Goal: Transaction & Acquisition: Purchase product/service

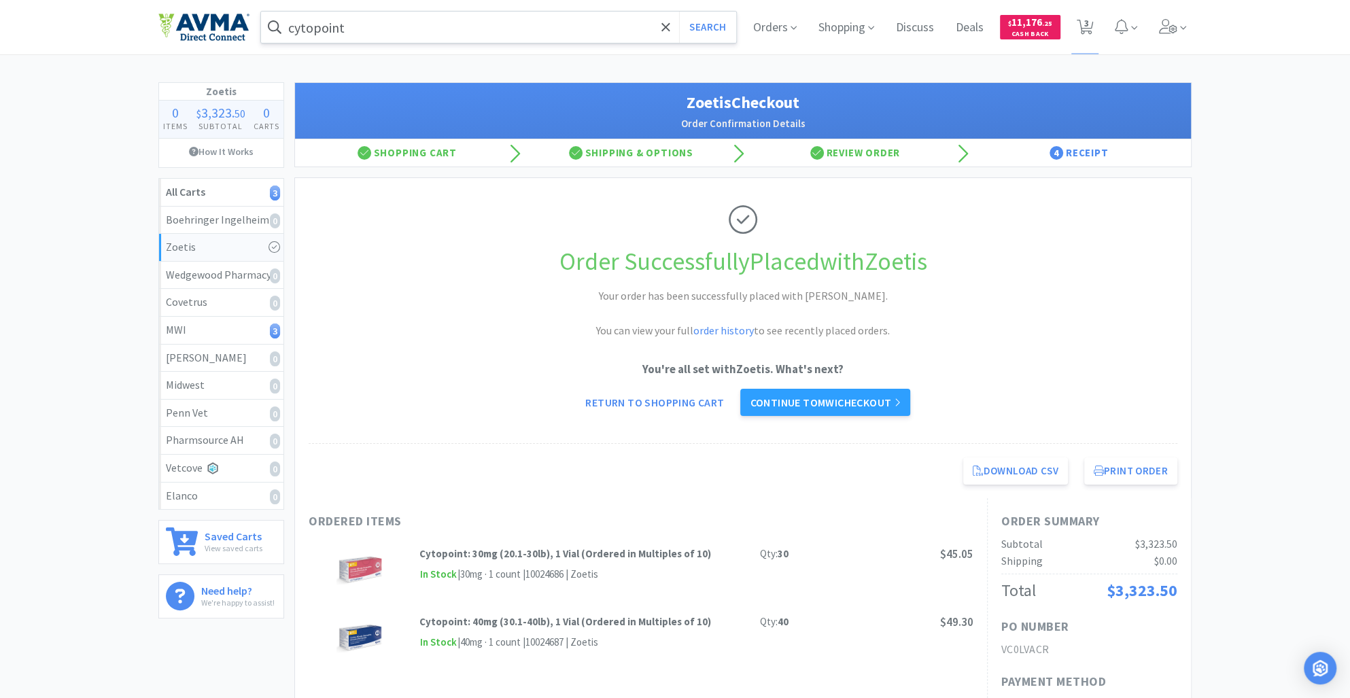
click at [357, 29] on input "cytopoint" at bounding box center [498, 27] width 475 height 31
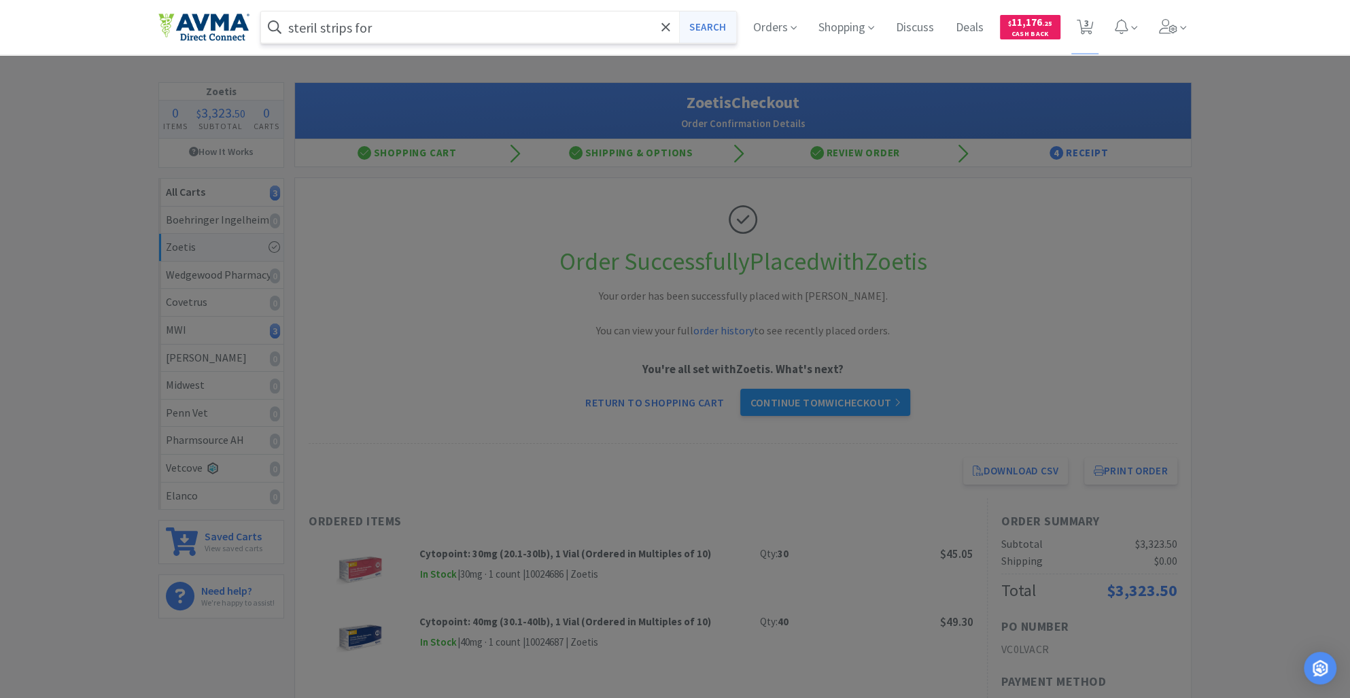
type input "steril strips for"
click at [694, 14] on button "Search" at bounding box center [707, 27] width 56 height 31
select select "1"
select select "20"
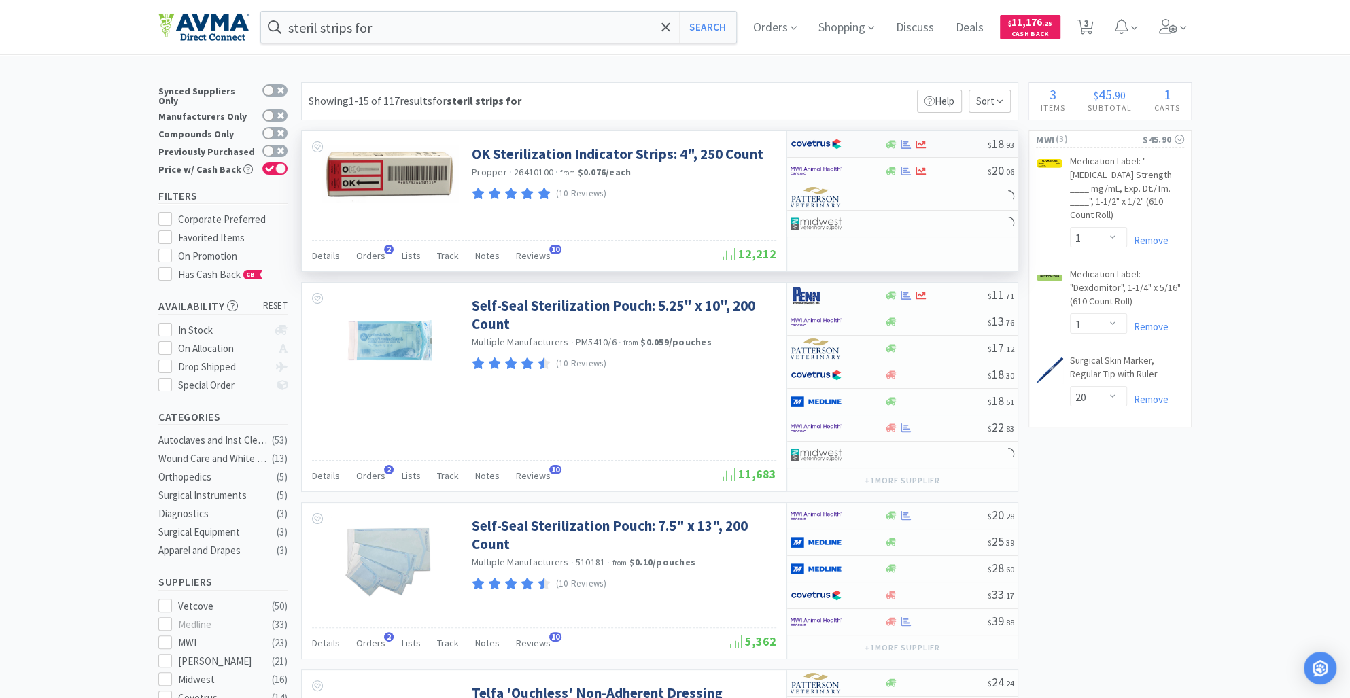
click at [897, 148] on div at bounding box center [891, 144] width 14 height 10
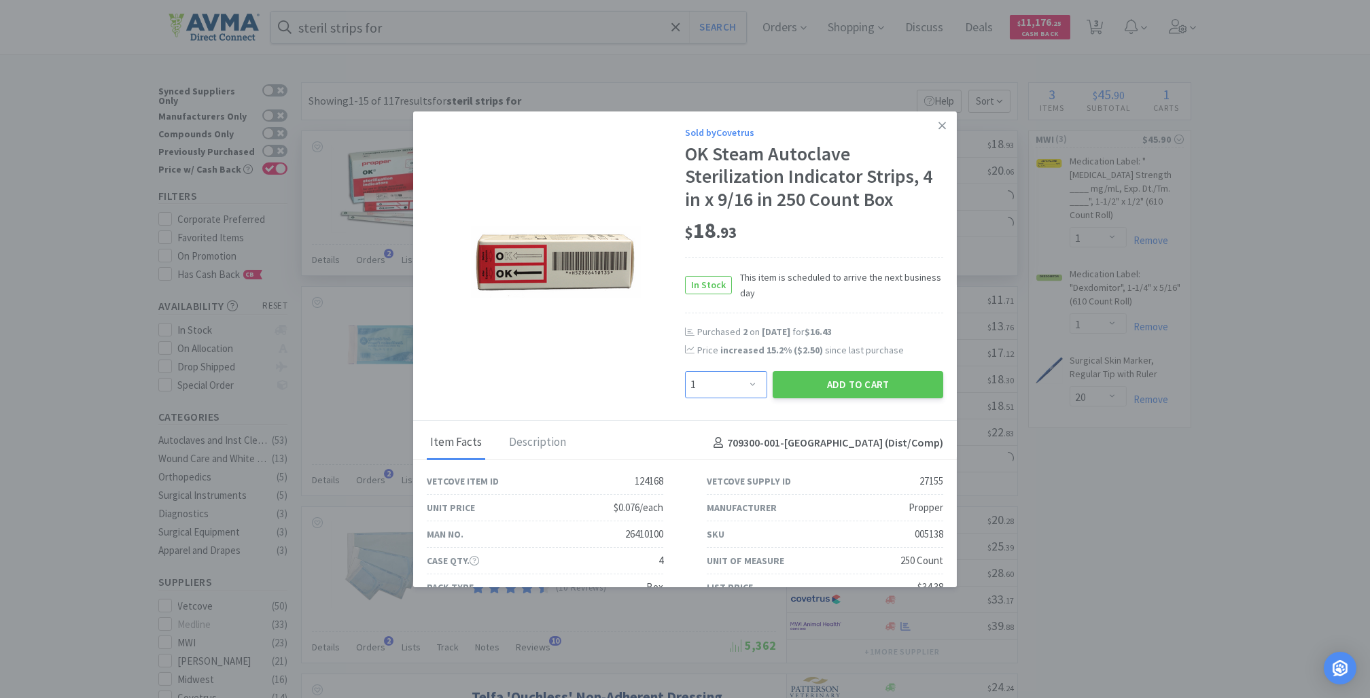
click at [738, 379] on select "Enter Quantity 1 2 3 4 5 6 7 8 9 10 11 12 13 14 15 16 17 18 19 20 Enter Quantity" at bounding box center [726, 384] width 82 height 27
select select "3"
click at [685, 371] on select "Enter Quantity 1 2 3 4 5 6 7 8 9 10 11 12 13 14 15 16 17 18 19 20 Enter Quantity" at bounding box center [726, 384] width 82 height 27
click at [846, 397] on button "Add to Cart" at bounding box center [858, 384] width 171 height 27
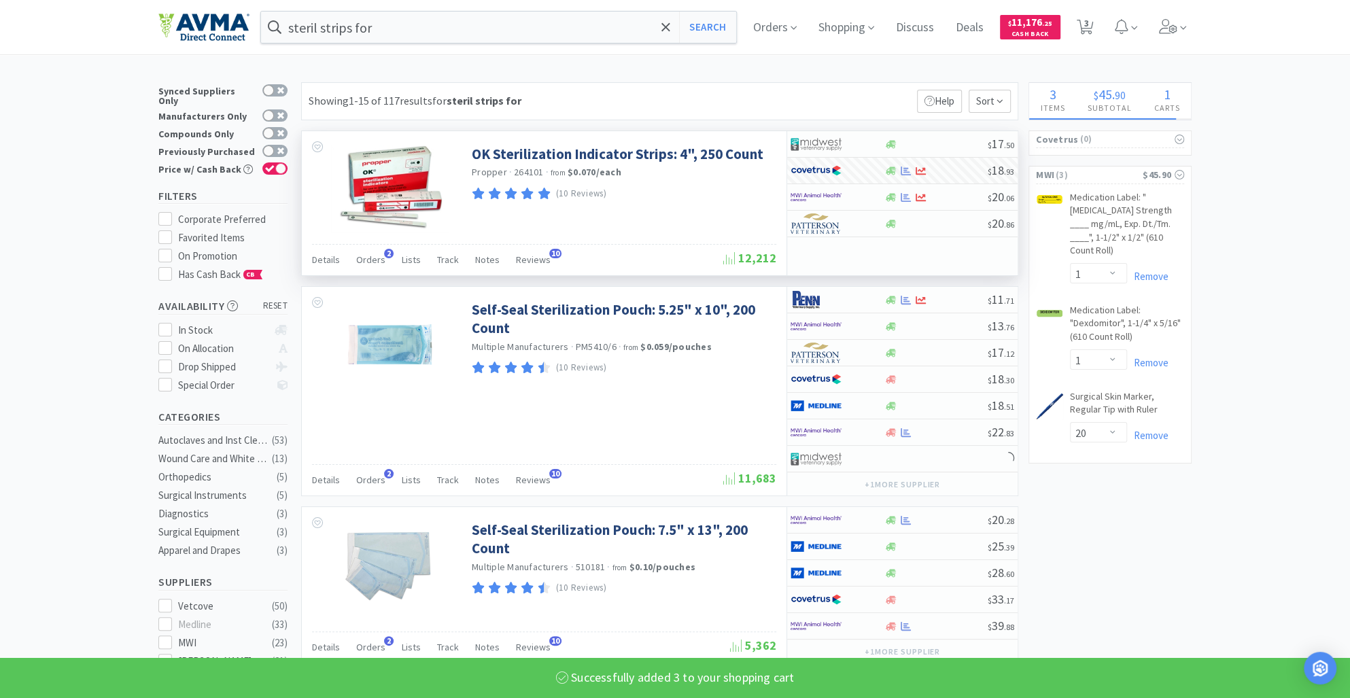
select select "3"
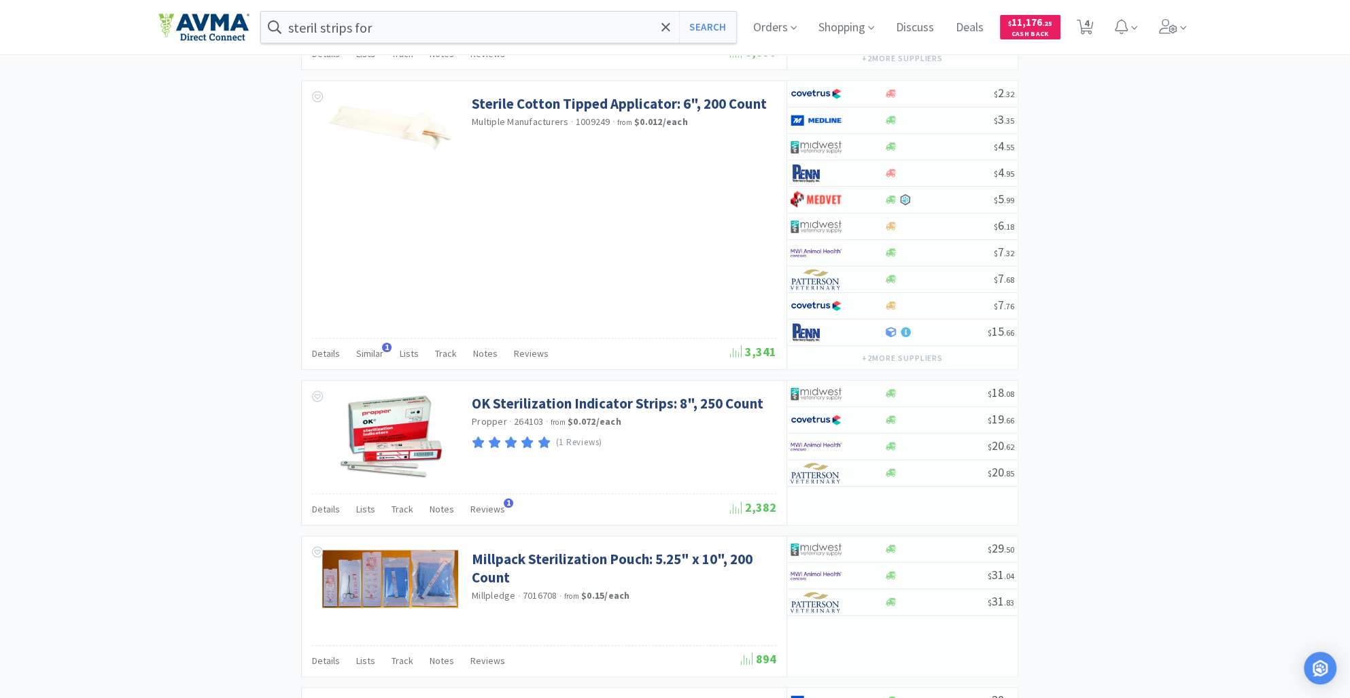
scroll to position [1128, 0]
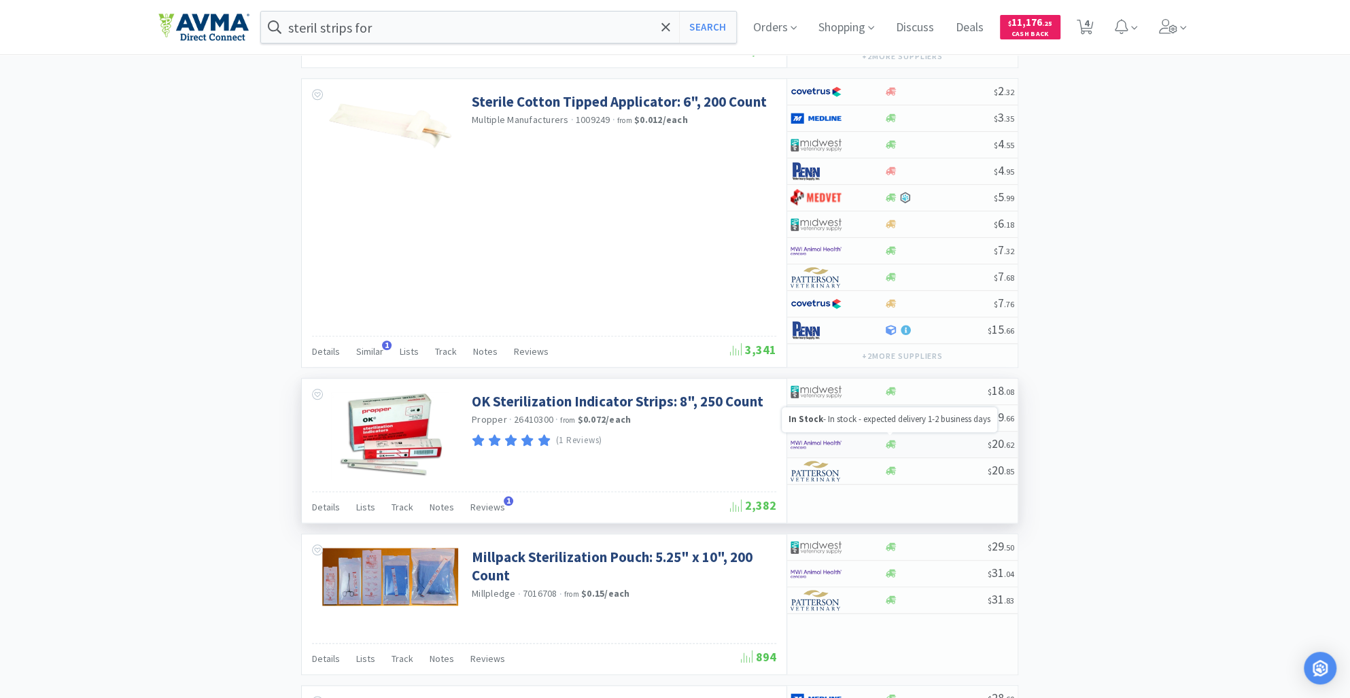
click at [889, 444] on div "$ 20 . 62" at bounding box center [902, 445] width 230 height 27
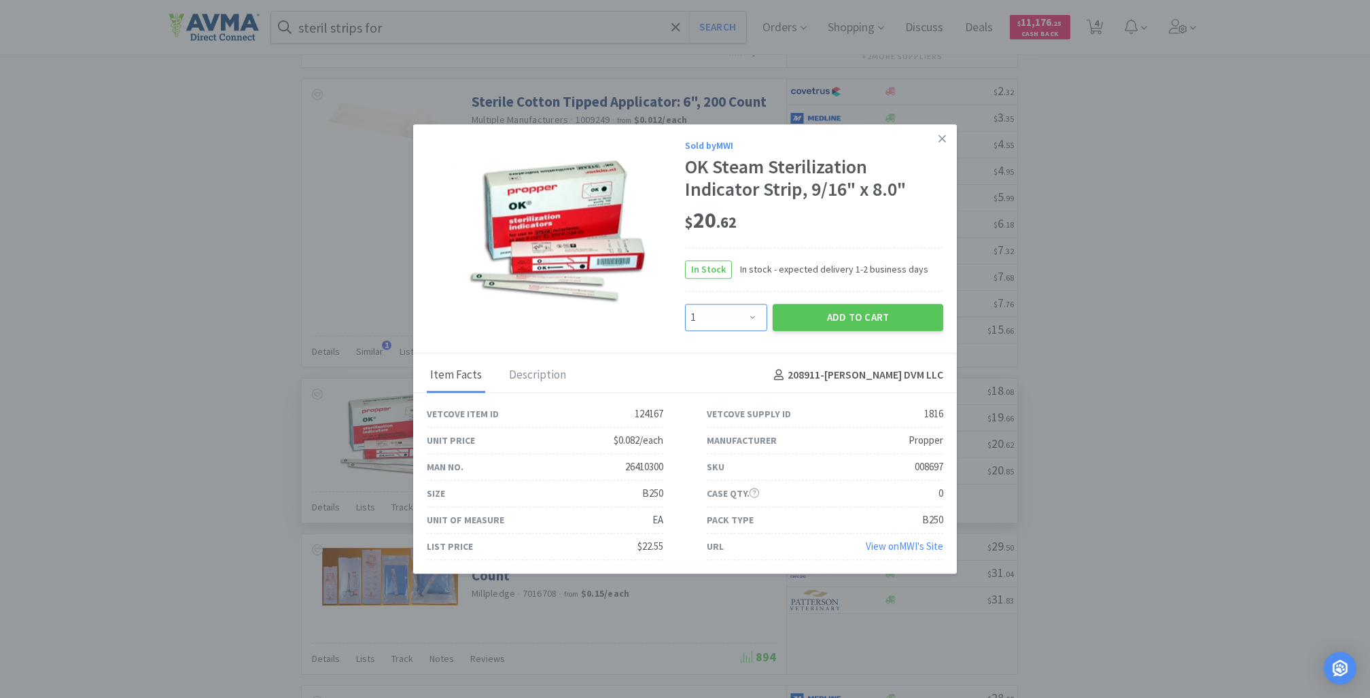
click at [755, 315] on select "Enter Quantity 1 2 3 4 5 6 7 8 9 10 11 12 13 14 15 16 17 18 19 20 Enter Quantity" at bounding box center [726, 317] width 82 height 27
select select "3"
click at [685, 304] on select "Enter Quantity 1 2 3 4 5 6 7 8 9 10 11 12 13 14 15 16 17 18 19 20 Enter Quantity" at bounding box center [726, 317] width 82 height 27
click at [859, 324] on button "Add to Cart" at bounding box center [858, 317] width 171 height 27
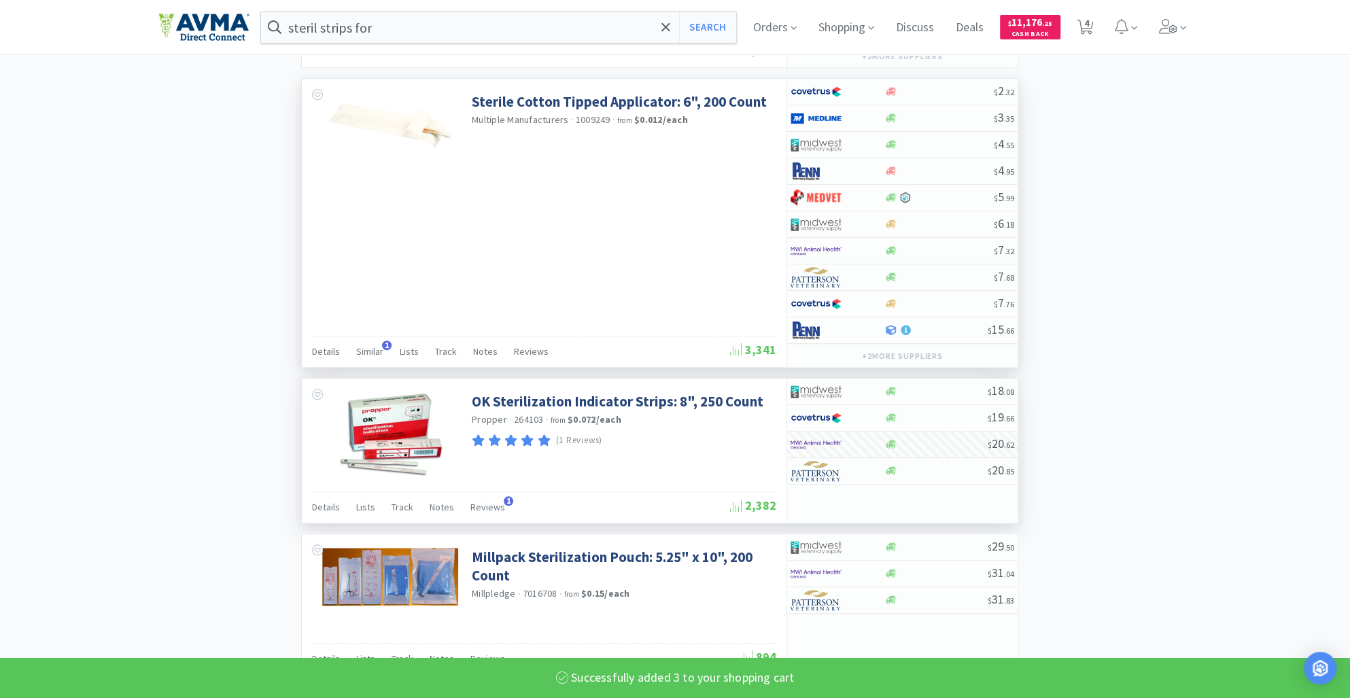
select select "3"
select select "20"
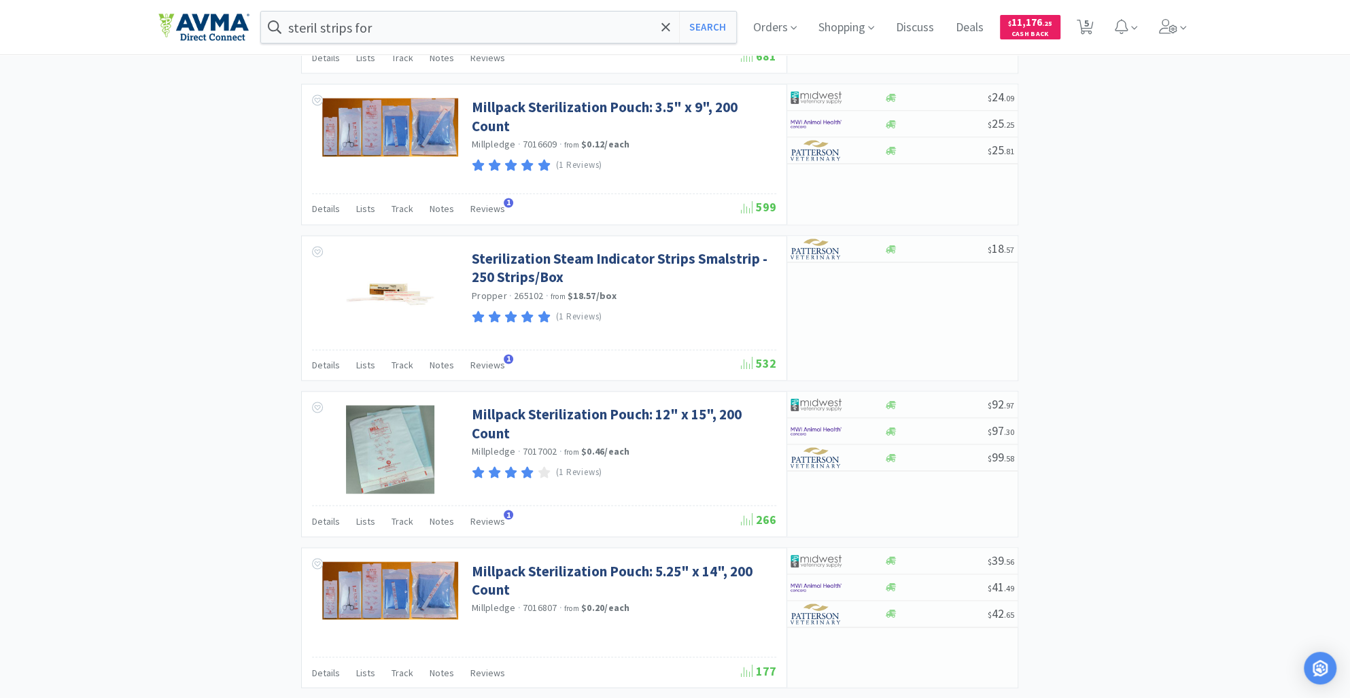
scroll to position [2146, 0]
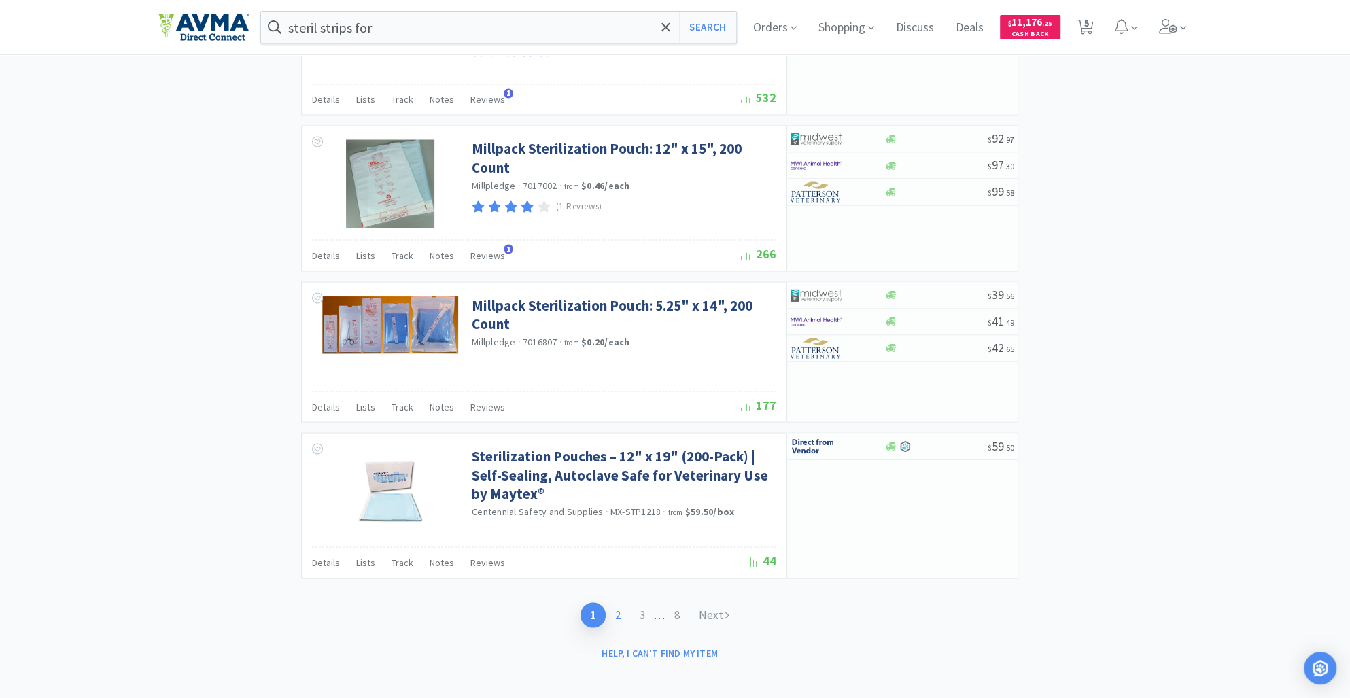
click at [619, 615] on link "2" at bounding box center [618, 614] width 24 height 25
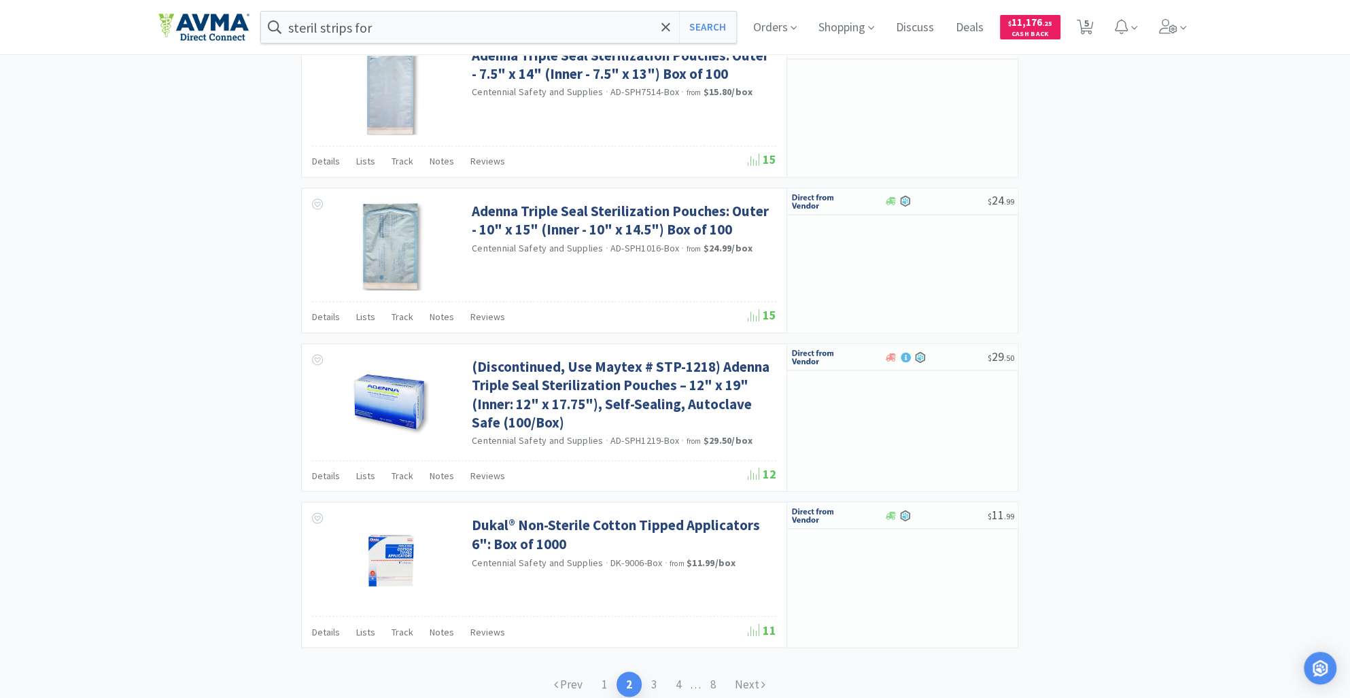
scroll to position [1880, 0]
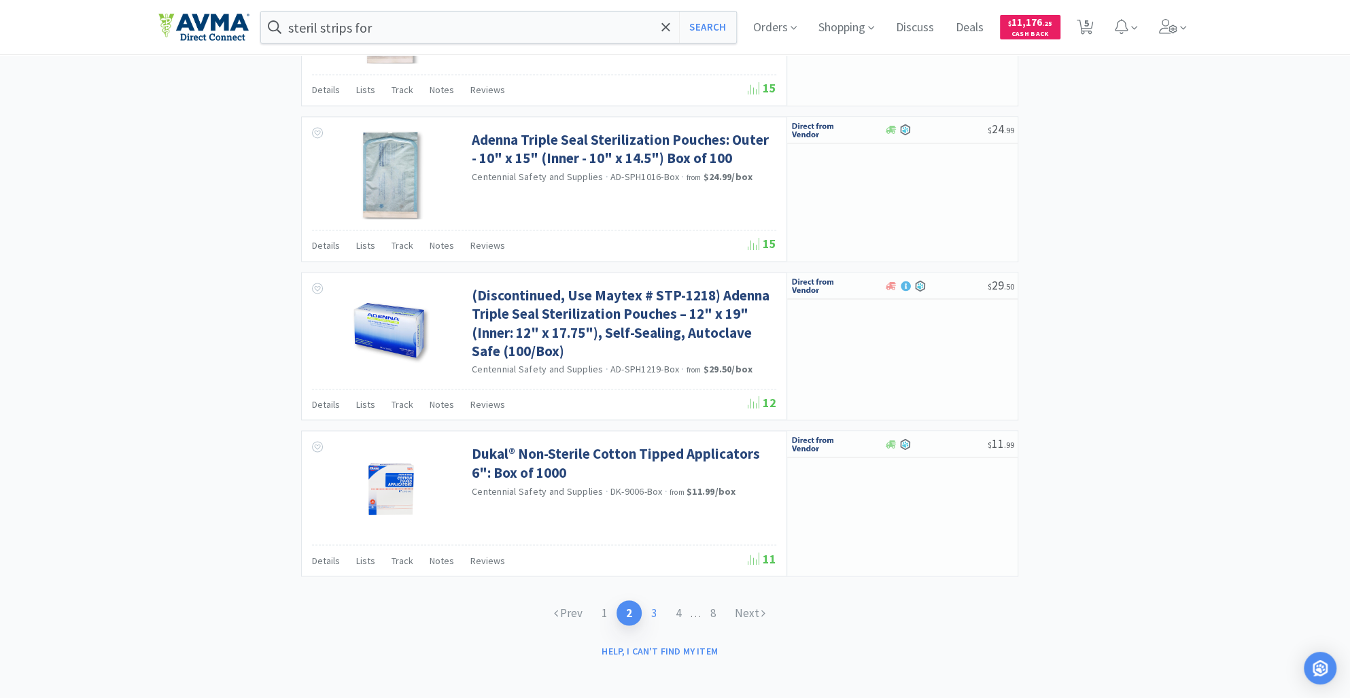
click at [651, 606] on link "3" at bounding box center [654, 612] width 24 height 25
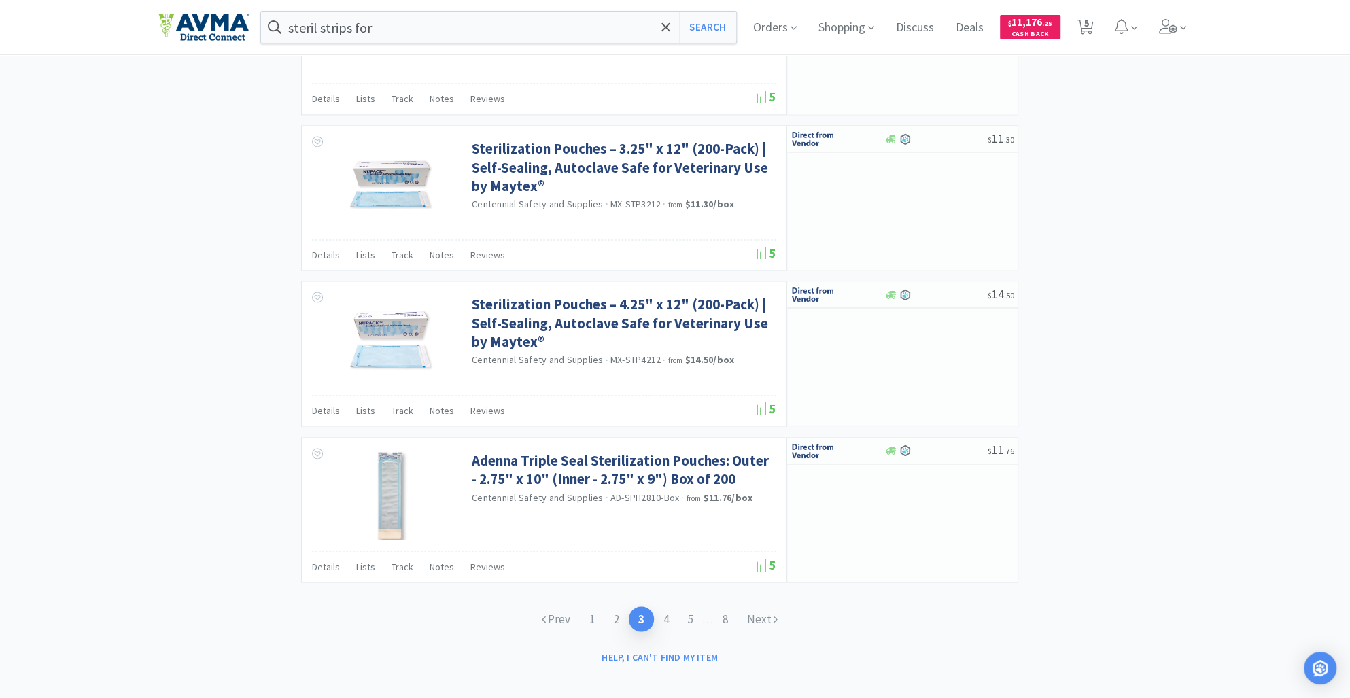
scroll to position [1881, 0]
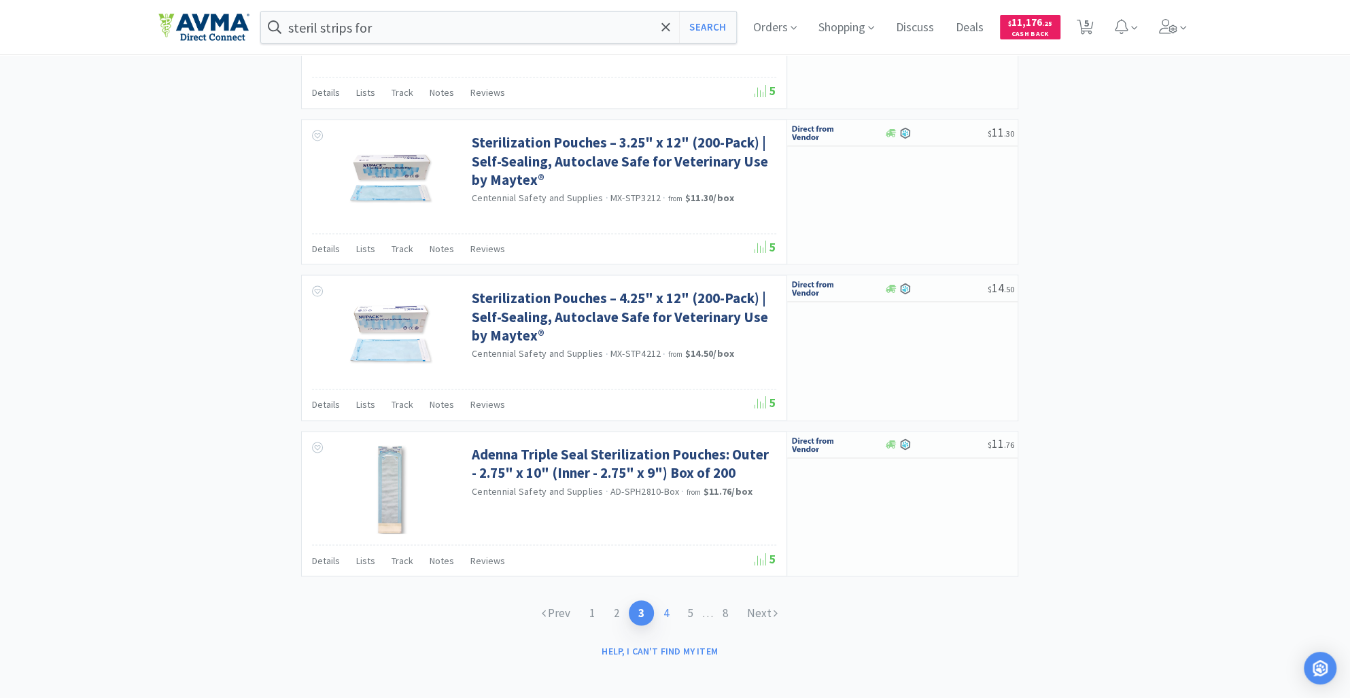
click at [664, 615] on link "4" at bounding box center [666, 612] width 24 height 25
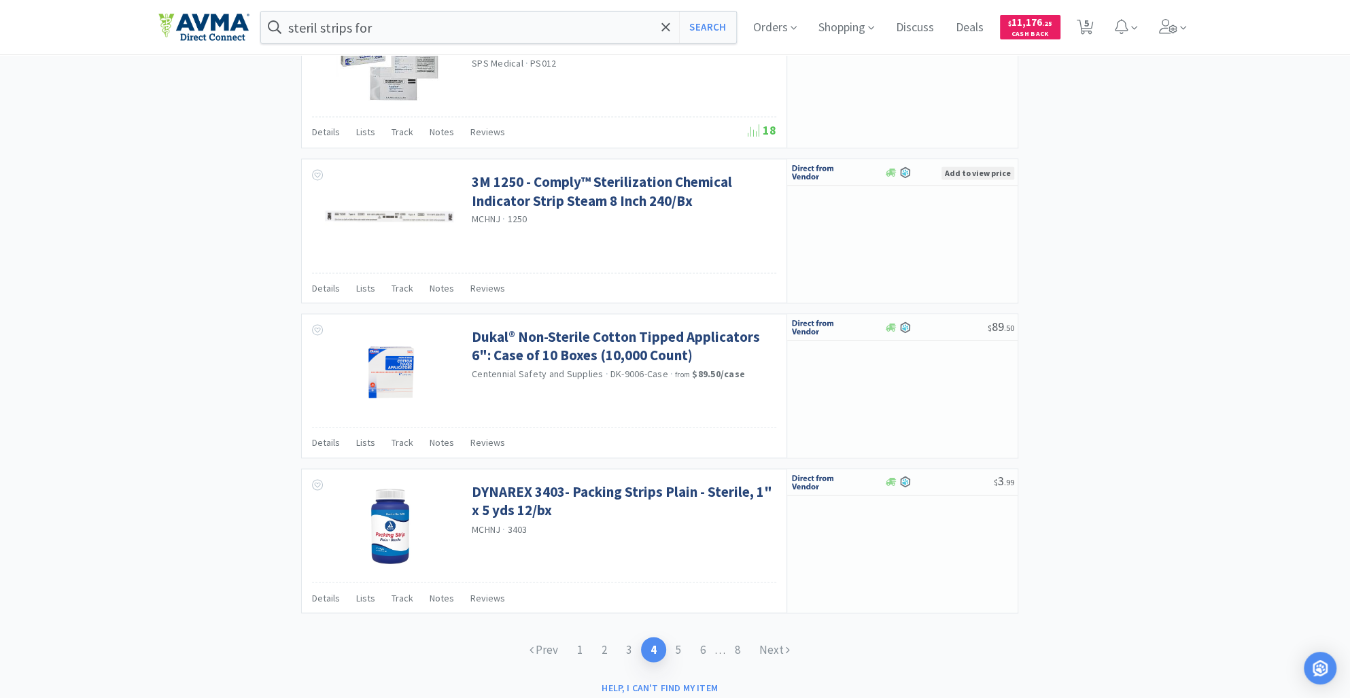
scroll to position [1878, 0]
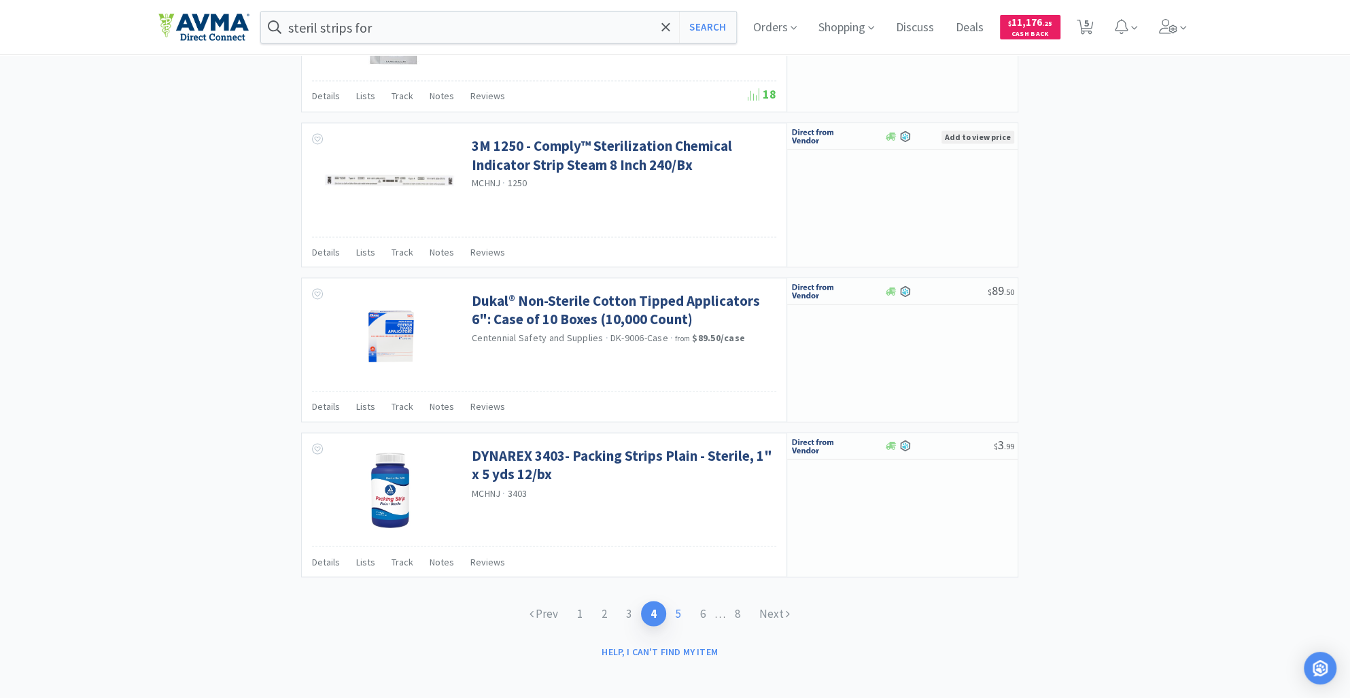
click at [678, 613] on link "5" at bounding box center [678, 613] width 24 height 25
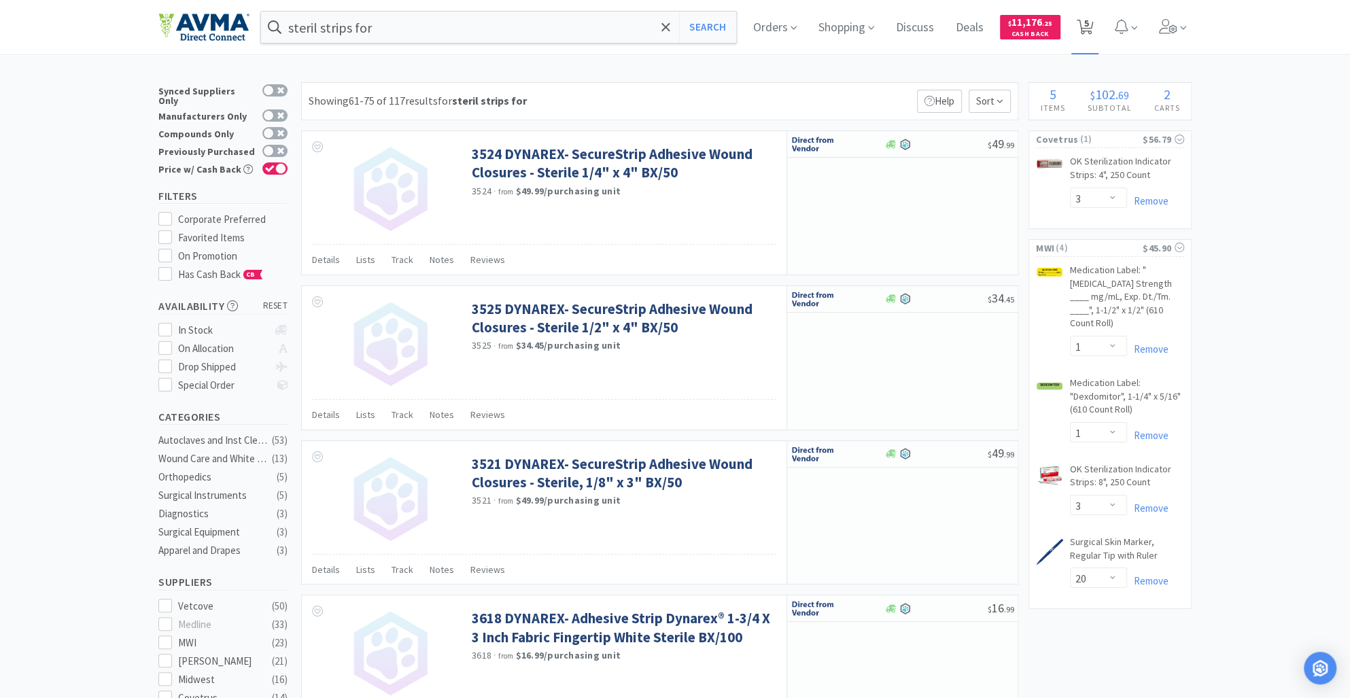
click at [1094, 30] on icon at bounding box center [1085, 27] width 17 height 15
select select "3"
select select "1"
select select "3"
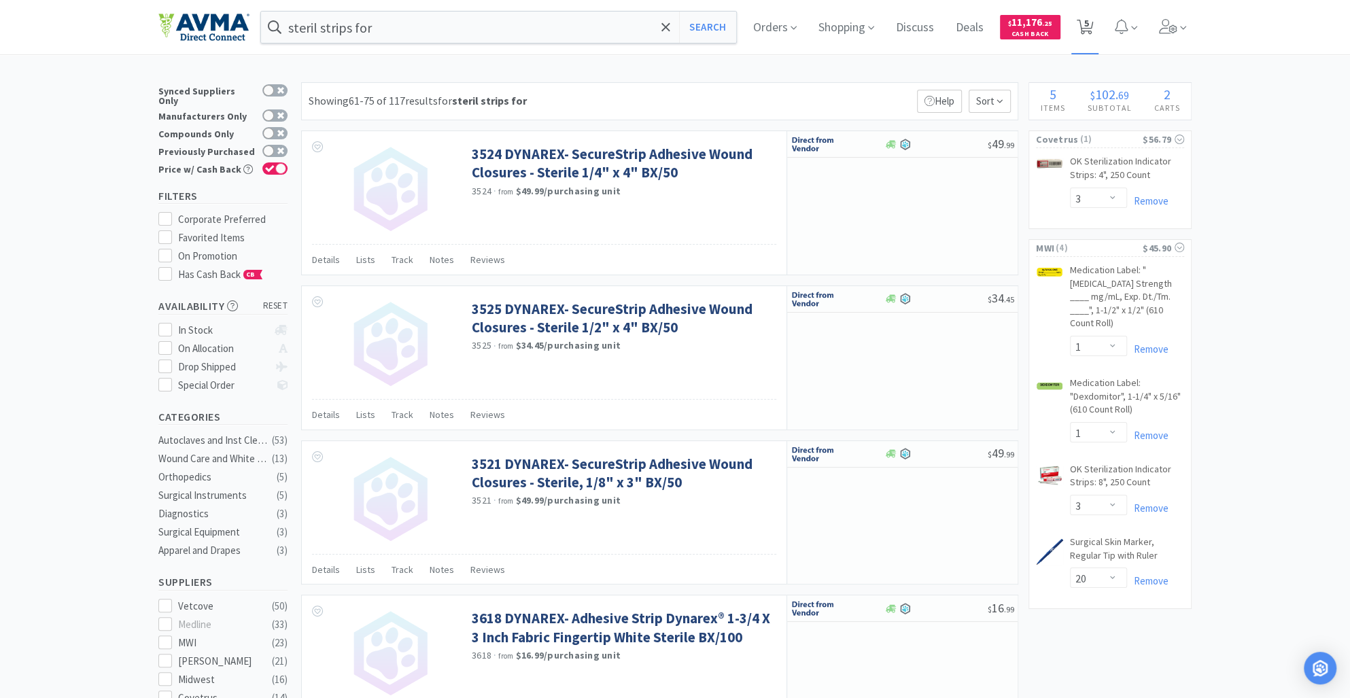
select select "20"
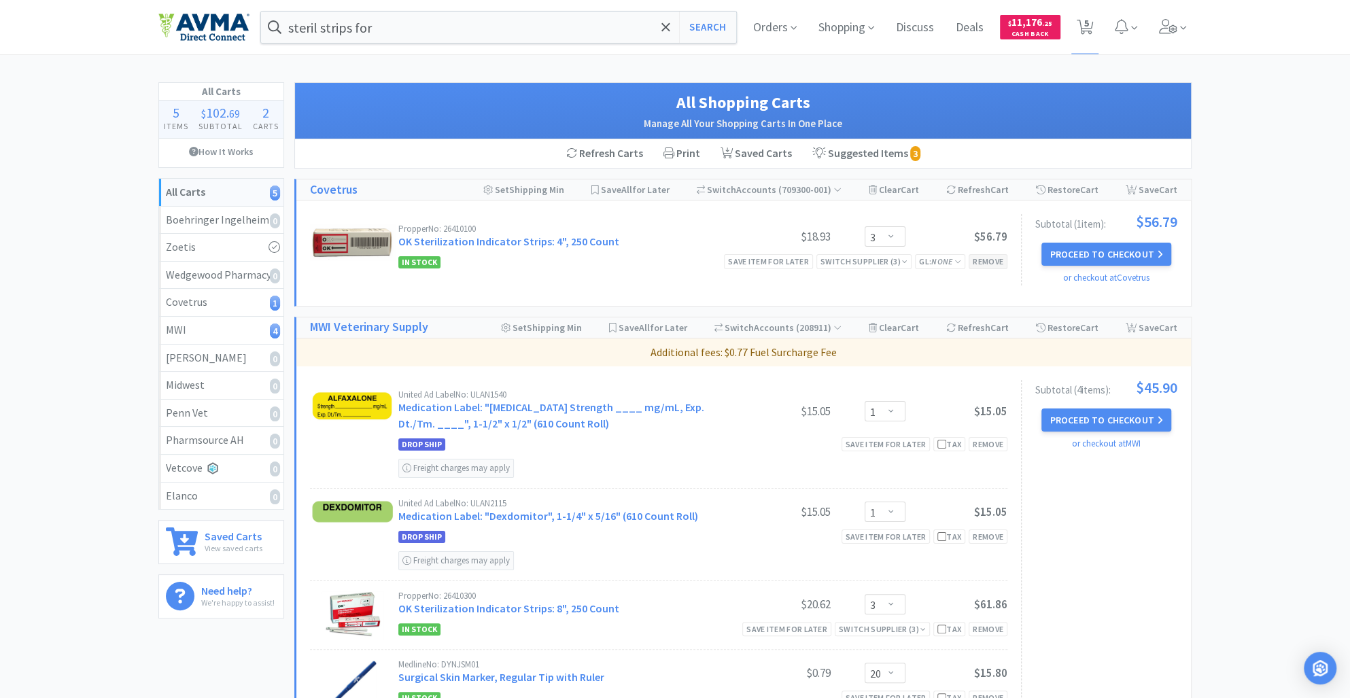
click at [983, 264] on div "Remove" at bounding box center [988, 261] width 39 height 14
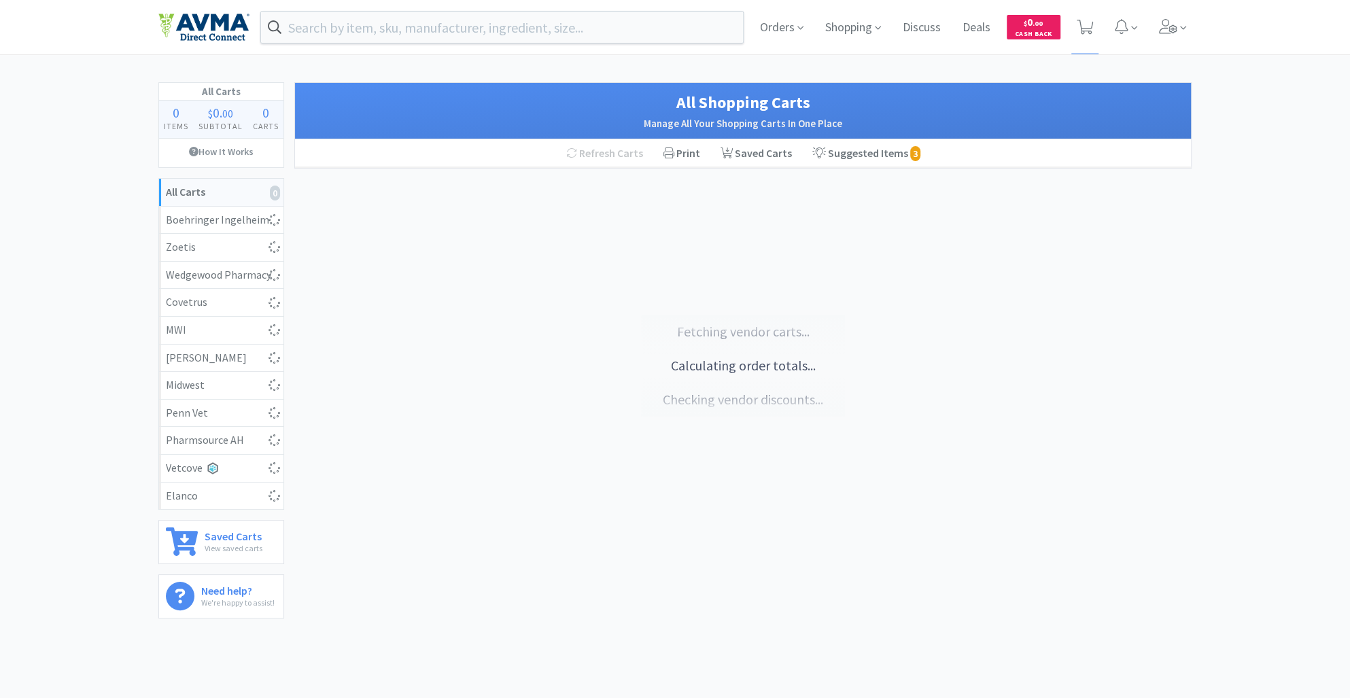
select select "1"
select select "3"
select select "20"
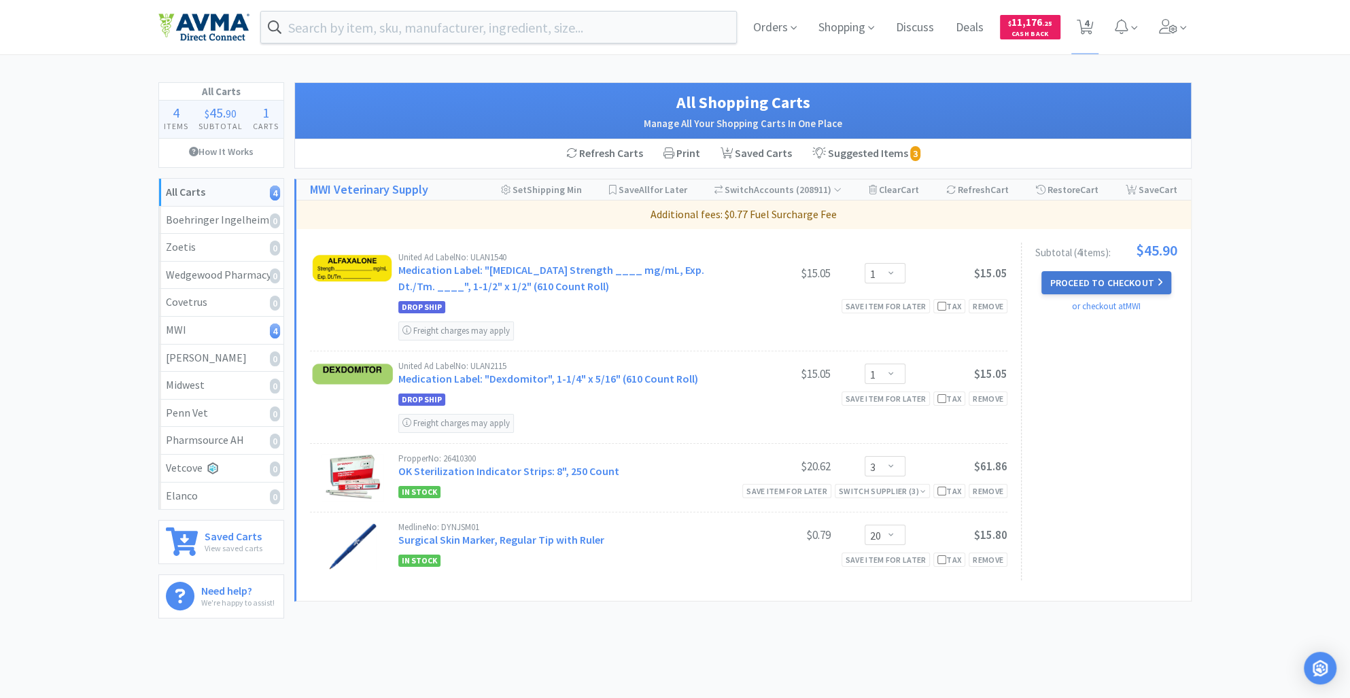
click at [1118, 286] on button "Proceed to Checkout" at bounding box center [1105, 282] width 129 height 23
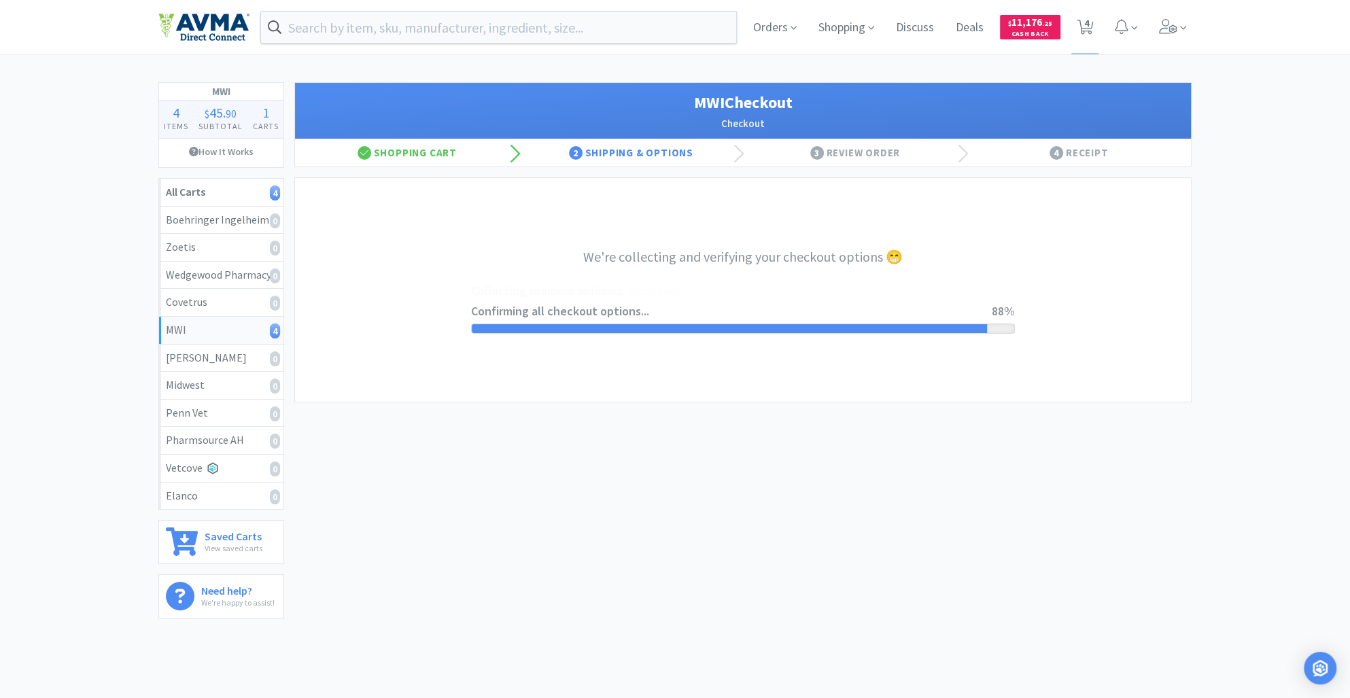
select select "STD_"
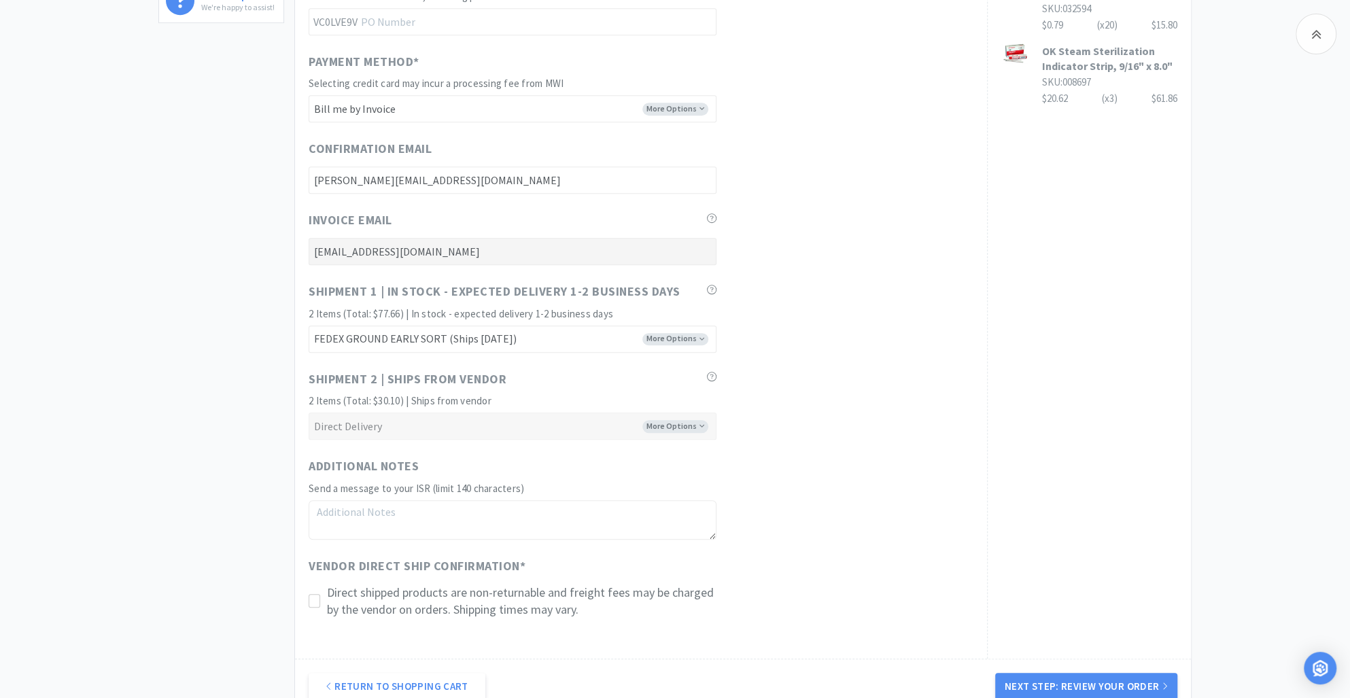
scroll to position [750, 0]
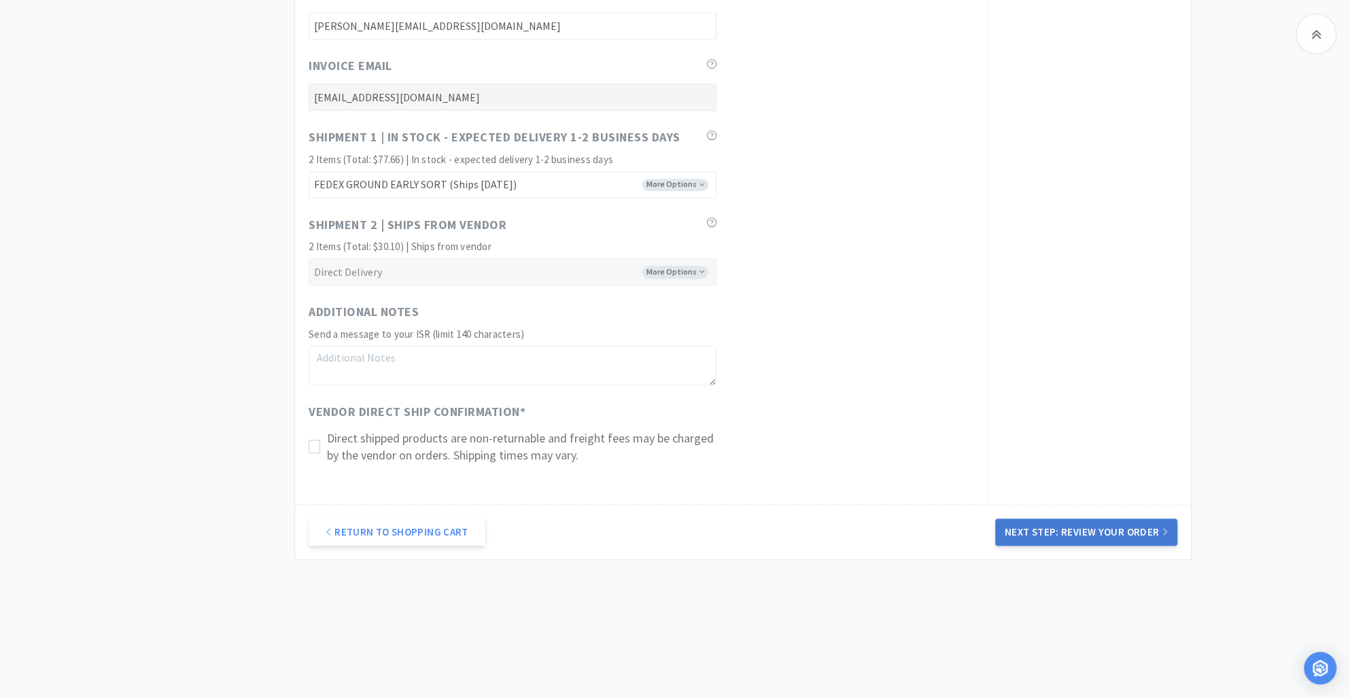
click at [1097, 530] on button "Next Step: Review Your Order" at bounding box center [1086, 532] width 182 height 27
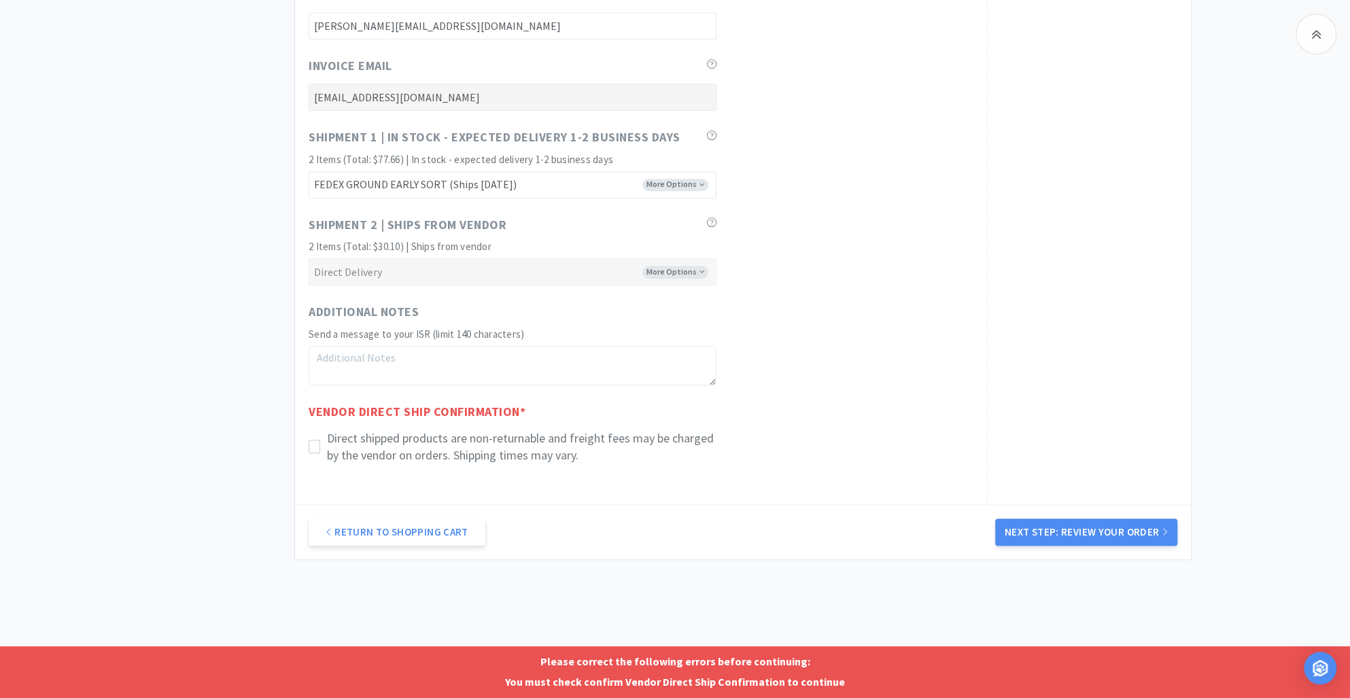
scroll to position [749, 0]
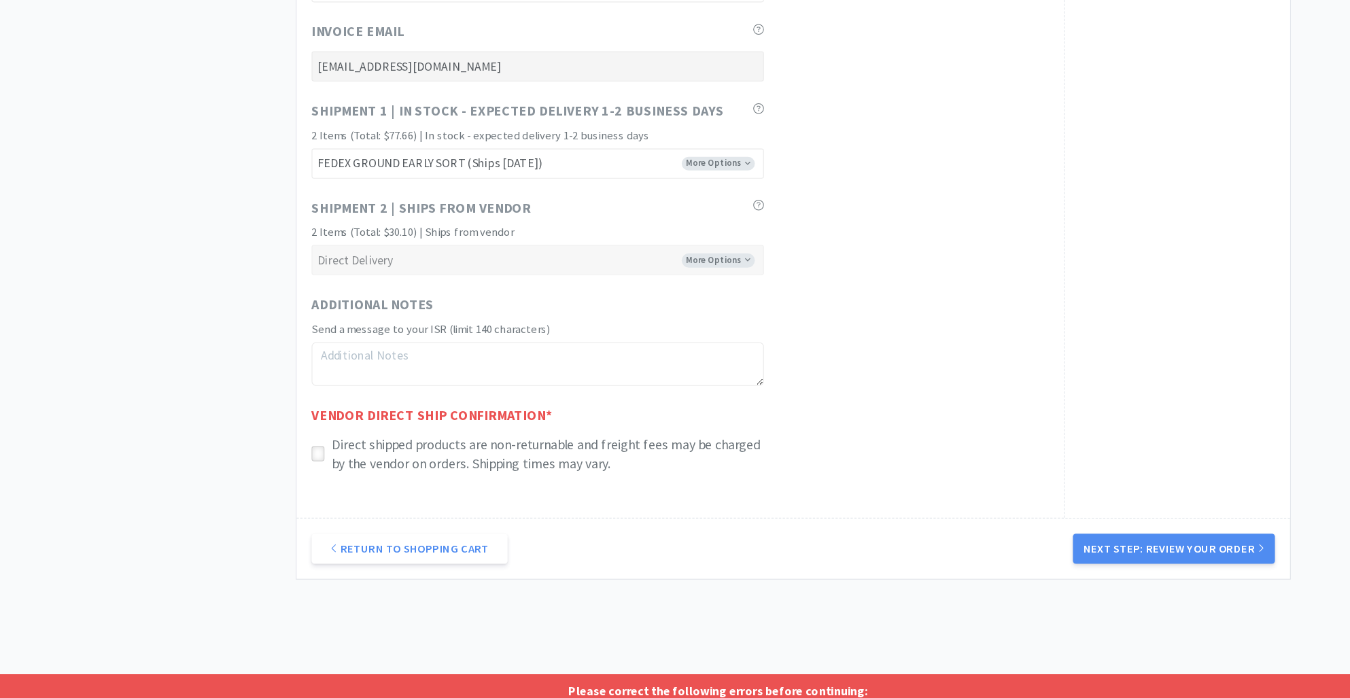
click at [314, 449] on icon at bounding box center [314, 448] width 10 height 10
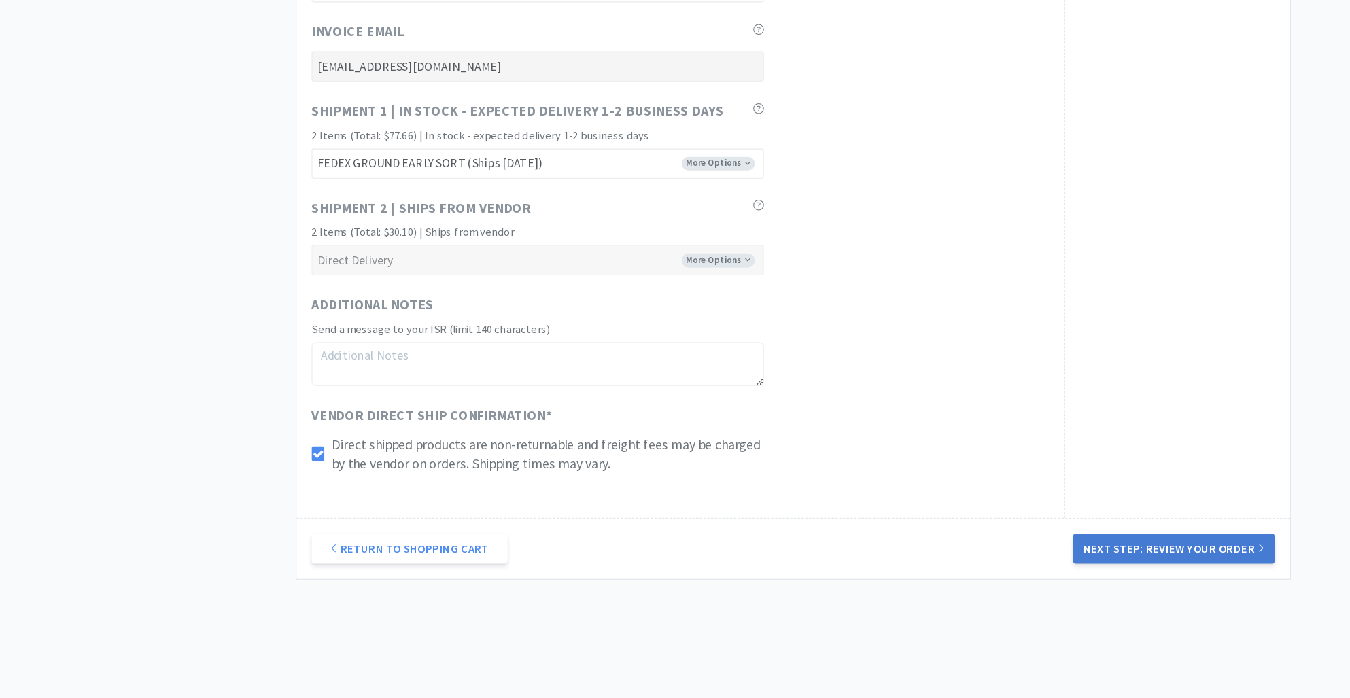
click at [1065, 532] on button "Next Step: Review Your Order" at bounding box center [1086, 532] width 182 height 27
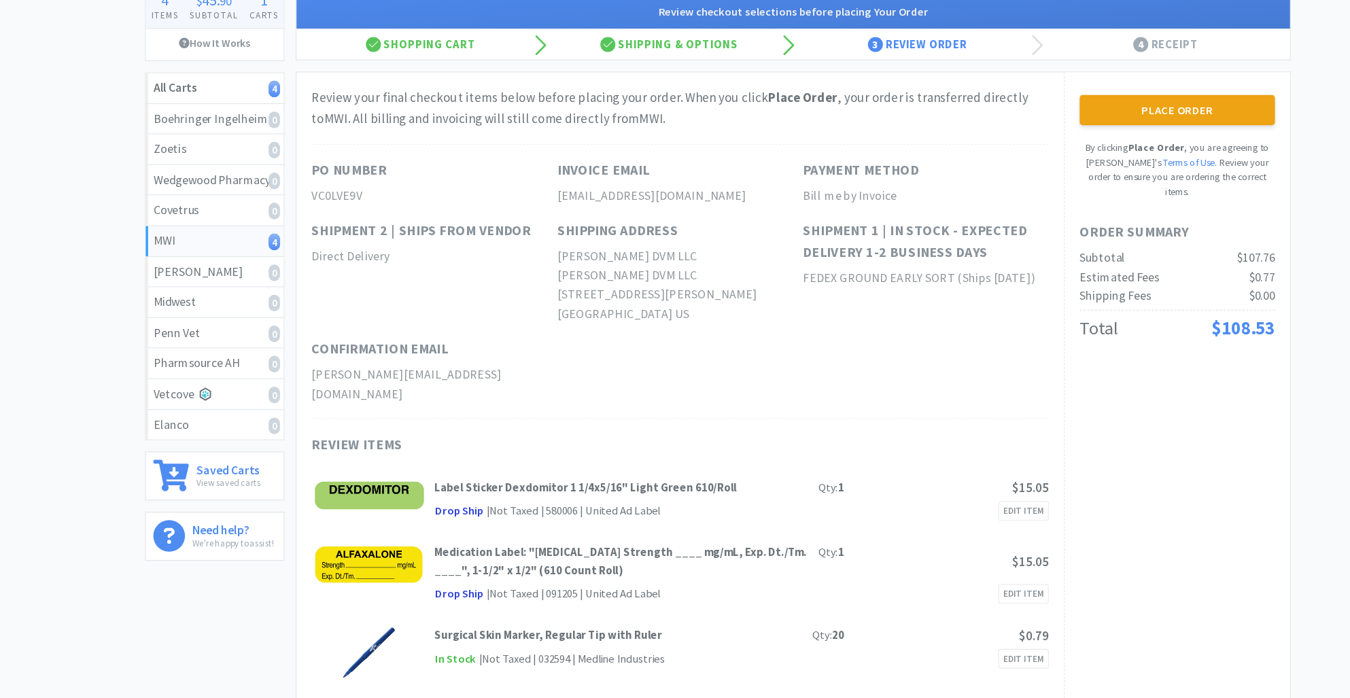
scroll to position [0, 0]
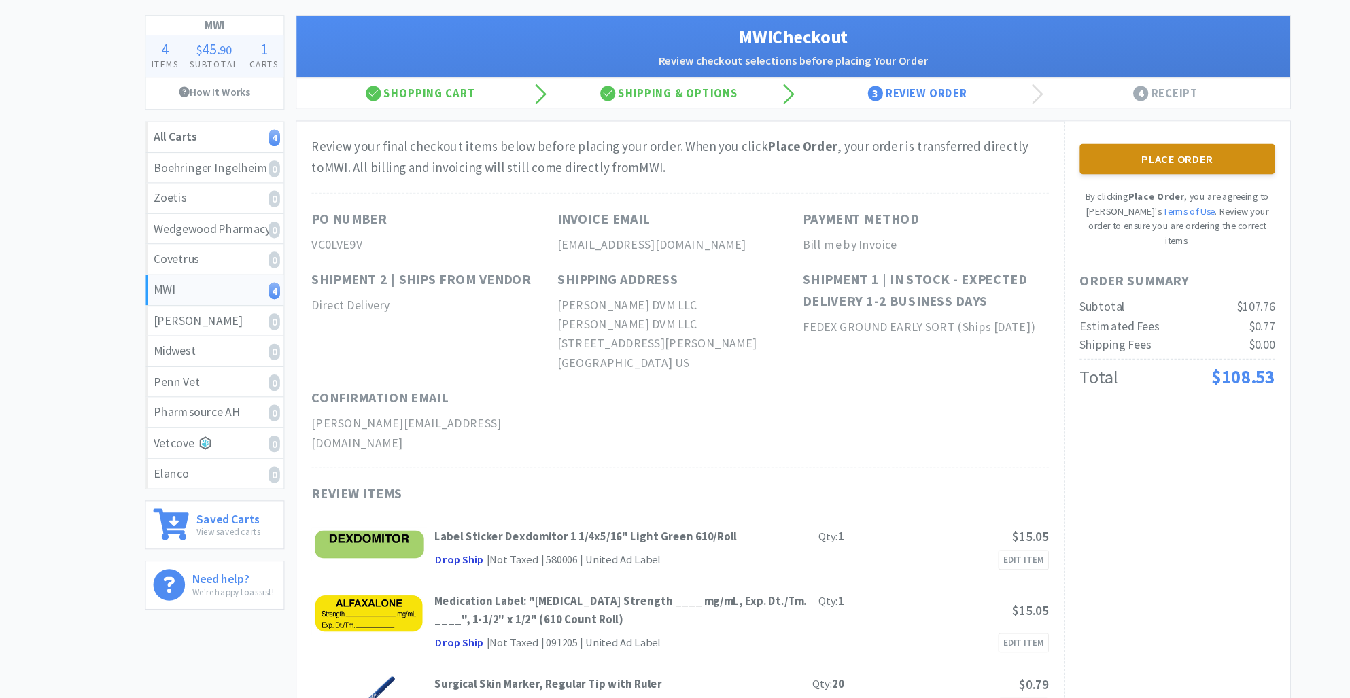
click at [1066, 220] on button "Place Order" at bounding box center [1089, 212] width 176 height 27
